Goal: Task Accomplishment & Management: Manage account settings

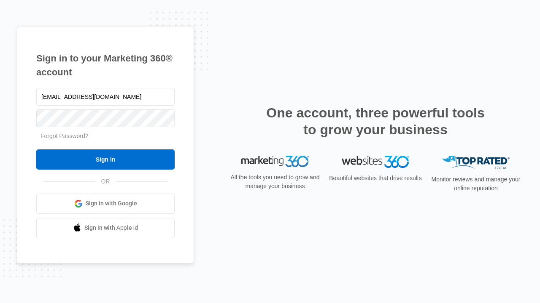
type input "dankie614@gmail.com"
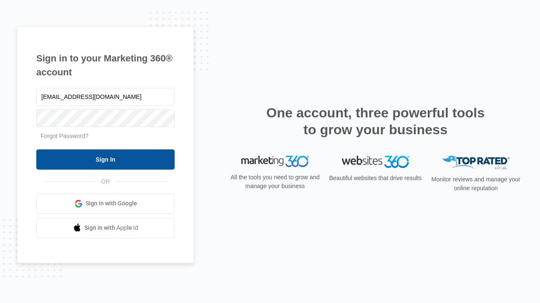
click at [105, 159] on input "Sign In" at bounding box center [105, 160] width 138 height 20
